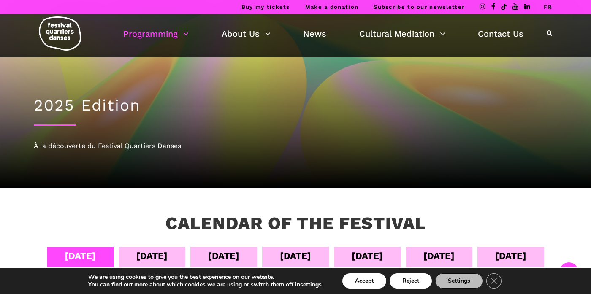
scroll to position [147, 0]
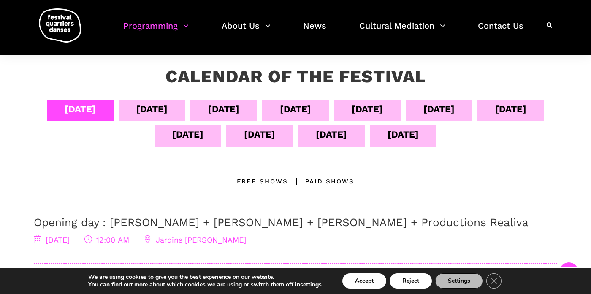
click at [347, 135] on div "[DATE]" at bounding box center [331, 134] width 31 height 15
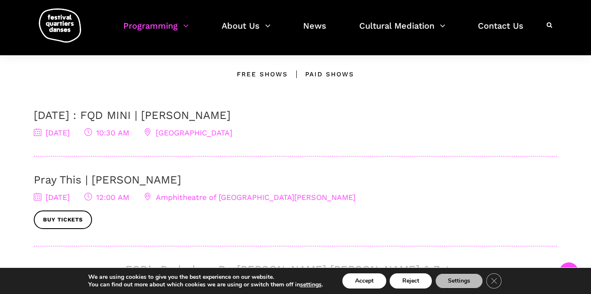
scroll to position [256, 0]
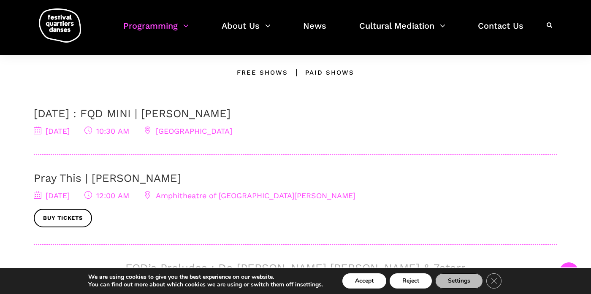
click at [147, 180] on link "Pray This | Denise Clarke" at bounding box center [107, 178] width 147 height 13
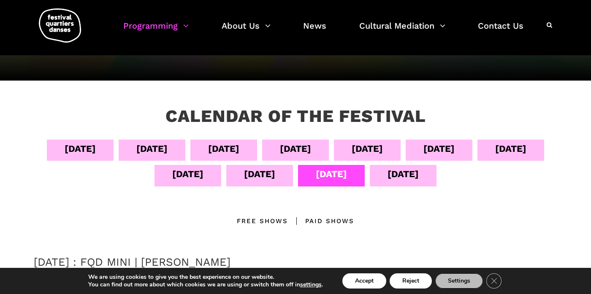
scroll to position [95, 0]
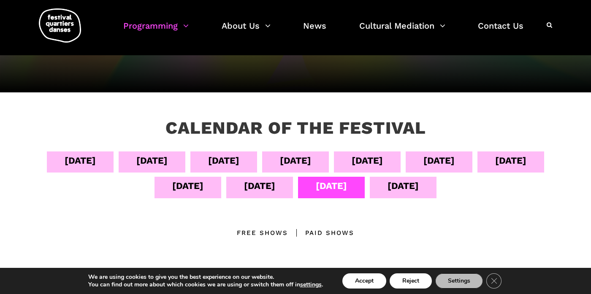
click at [275, 187] on div "Sept 12" at bounding box center [259, 186] width 31 height 15
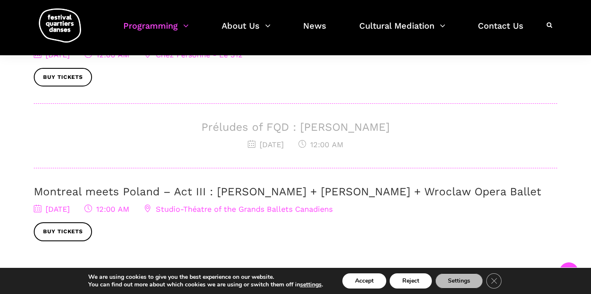
scroll to position [445, 0]
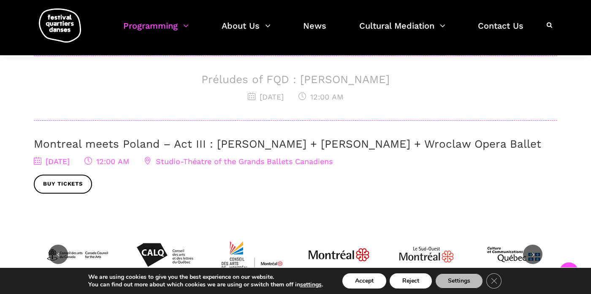
click at [256, 148] on link "Montreal meets Poland – Act III : [PERSON_NAME] + [PERSON_NAME] + Wroclaw Opera…" at bounding box center [288, 144] width 508 height 13
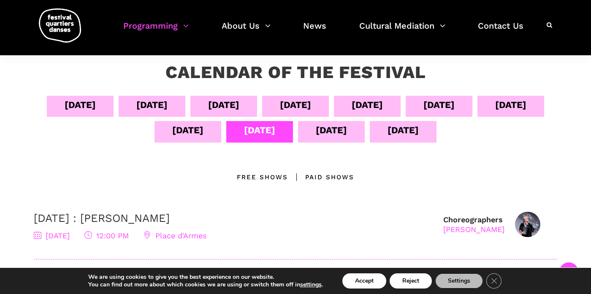
scroll to position [140, 0]
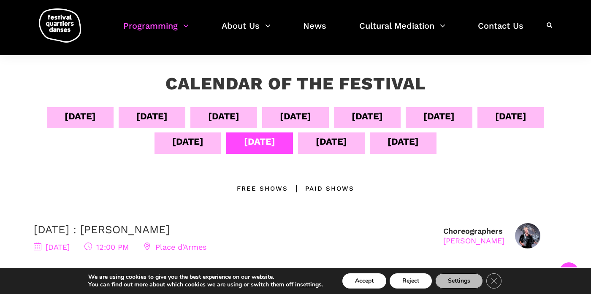
click at [347, 144] on div "Sept 13" at bounding box center [331, 141] width 31 height 15
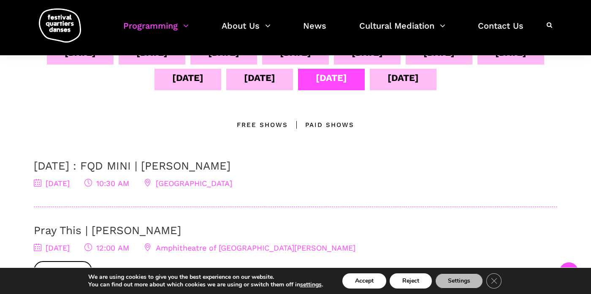
scroll to position [210, 0]
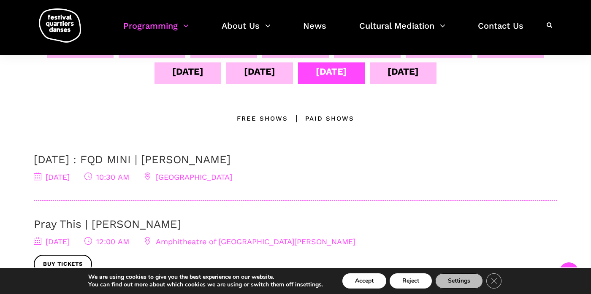
click at [329, 117] on div "Paid shows" at bounding box center [321, 119] width 66 height 10
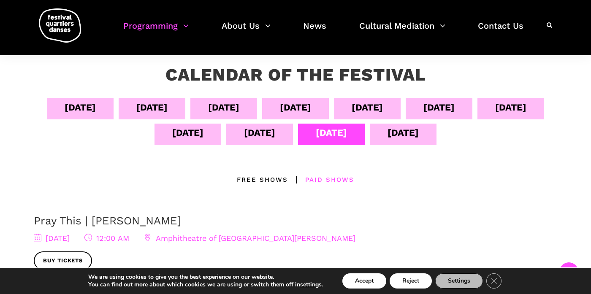
scroll to position [144, 0]
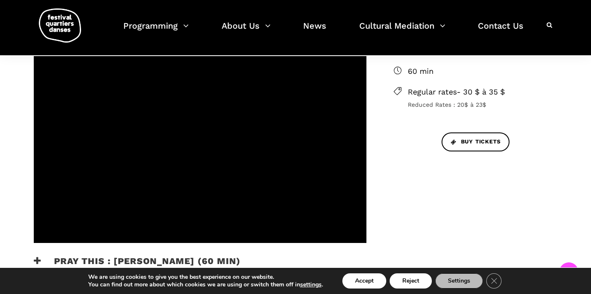
scroll to position [294, 0]
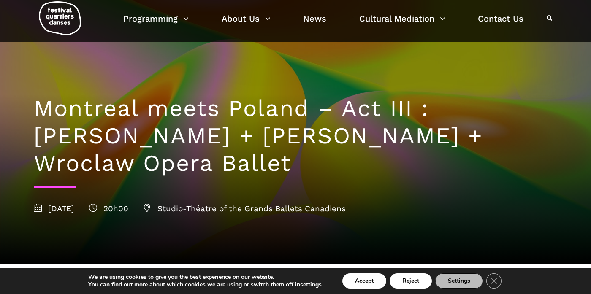
scroll to position [7, 0]
